Goal: Entertainment & Leisure: Consume media (video, audio)

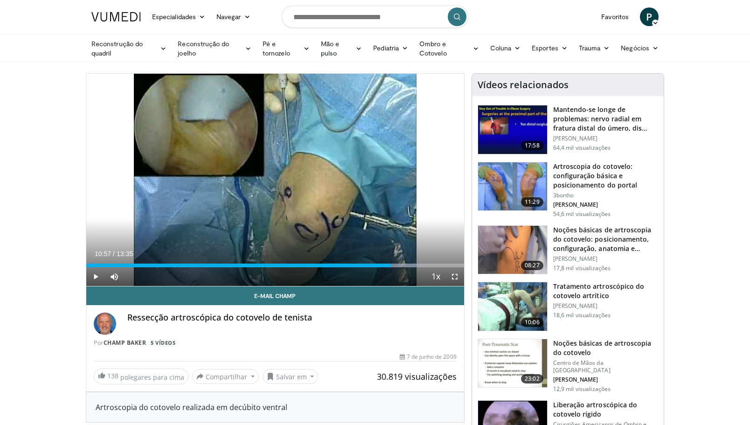
click at [96, 275] on span "Video Player" at bounding box center [95, 276] width 19 height 19
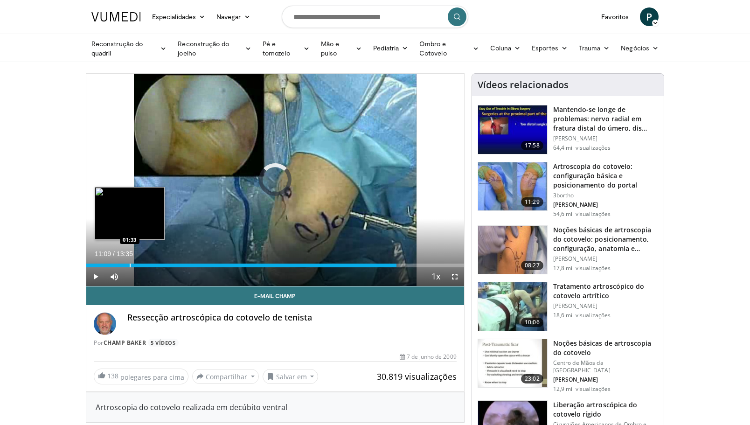
drag, startPoint x: 397, startPoint y: 265, endPoint x: 129, endPoint y: 265, distance: 267.8
click at [129, 266] on div "Loaded : 0.00% 01:35 01:33" at bounding box center [275, 266] width 378 height 4
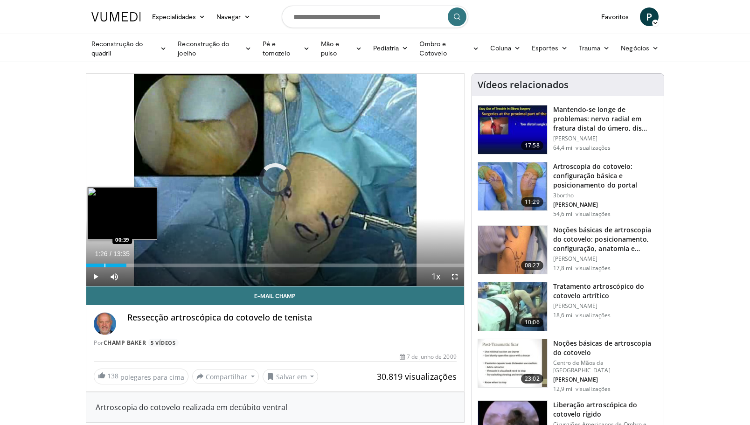
drag, startPoint x: 126, startPoint y: 266, endPoint x: 104, endPoint y: 264, distance: 22.5
click at [104, 264] on div "Loaded : 0.00% 00:40 00:39" at bounding box center [275, 266] width 378 height 4
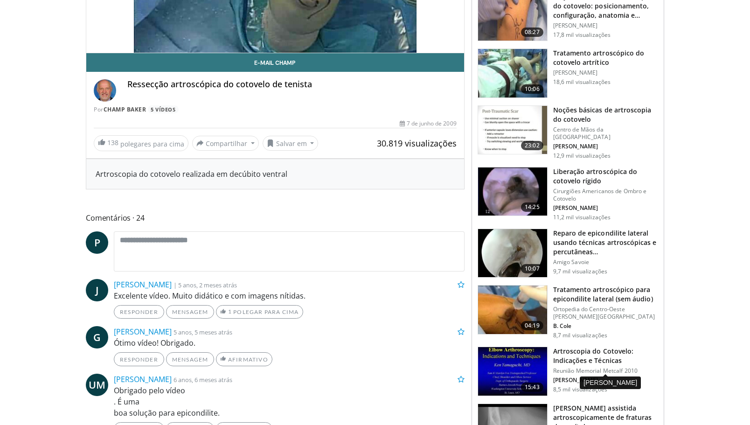
scroll to position [280, 0]
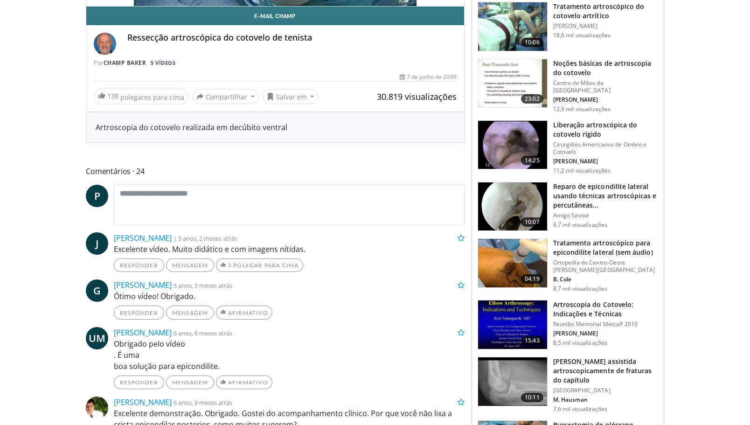
click at [510, 196] on img at bounding box center [512, 206] width 69 height 49
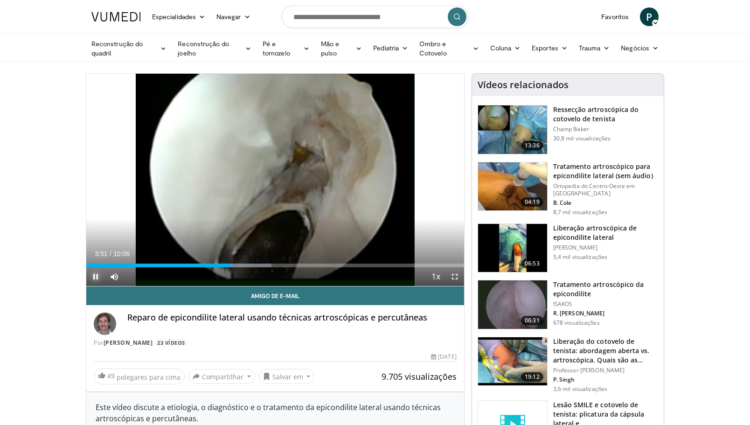
click at [95, 273] on span "Video Player" at bounding box center [95, 276] width 19 height 19
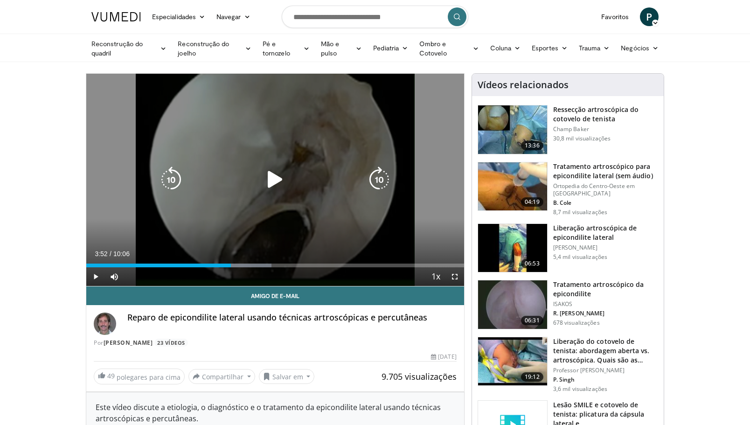
click at [270, 179] on icon "Video Player" at bounding box center [275, 180] width 26 height 26
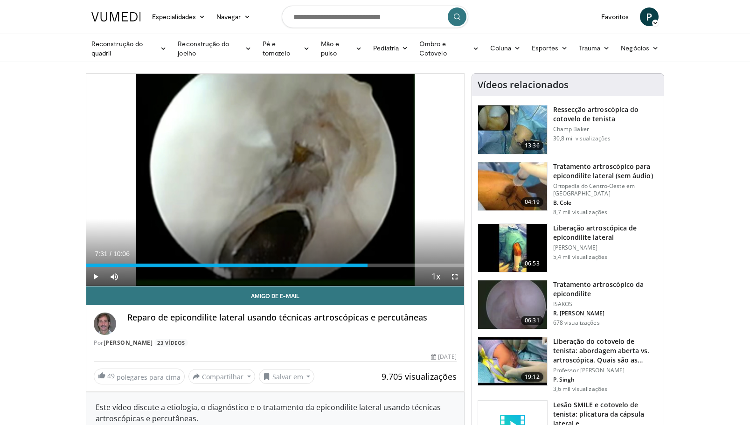
drag, startPoint x: 408, startPoint y: 265, endPoint x: 368, endPoint y: 267, distance: 40.2
click at [0, 0] on div "Progress Bar" at bounding box center [0, 0] width 0 height 0
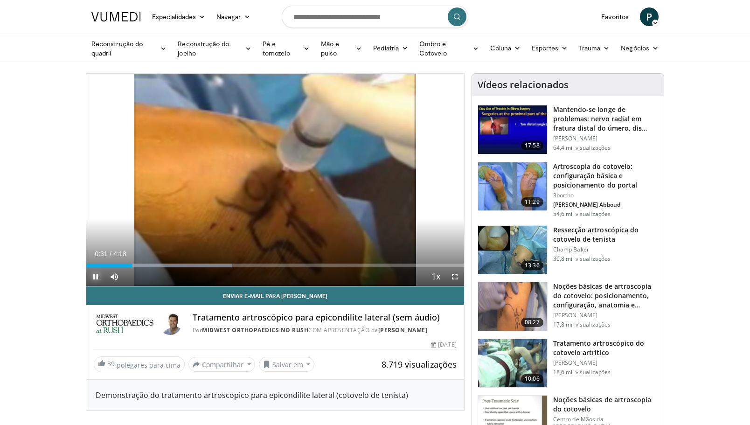
click at [98, 275] on span "Video Player" at bounding box center [95, 276] width 19 height 19
